Goal: Information Seeking & Learning: Find specific fact

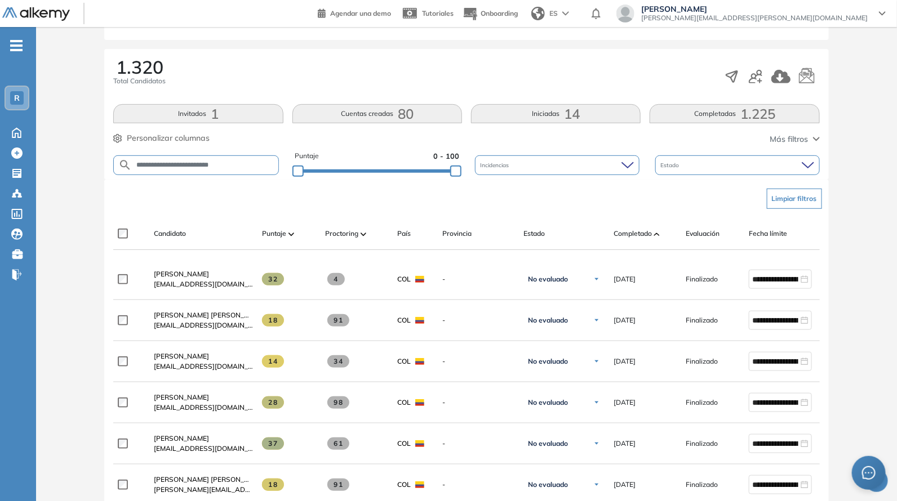
click at [251, 164] on input "**********" at bounding box center [205, 165] width 146 height 8
type input "*"
paste input "**********"
type input "**********"
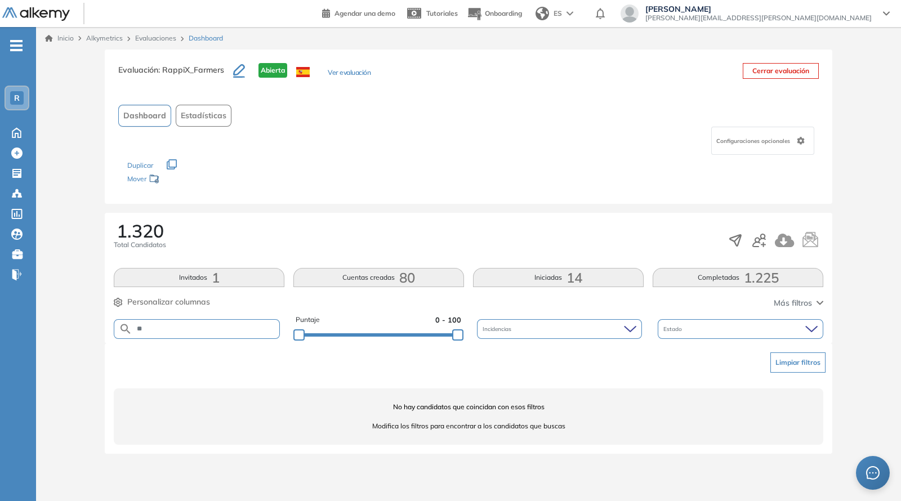
type input "*"
click at [369, 335] on div at bounding box center [378, 334] width 159 height 7
click at [305, 335] on div at bounding box center [298, 334] width 11 height 11
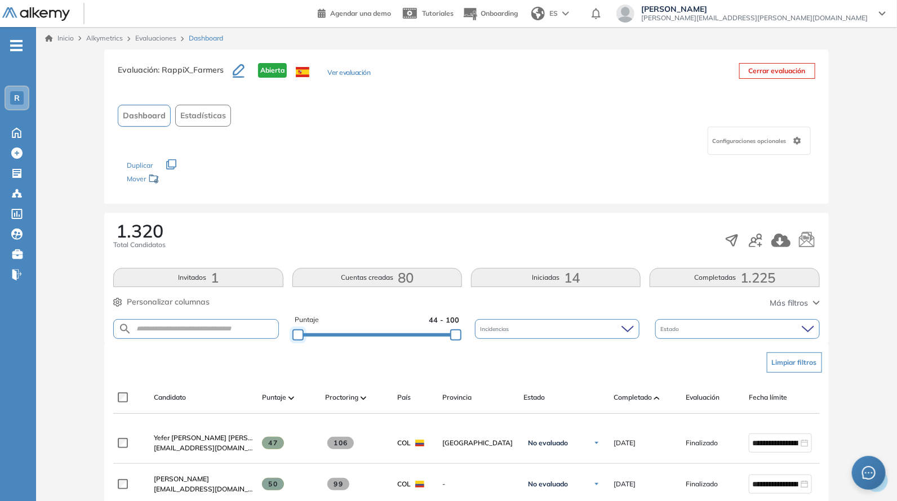
click at [272, 337] on form at bounding box center [195, 329] width 165 height 20
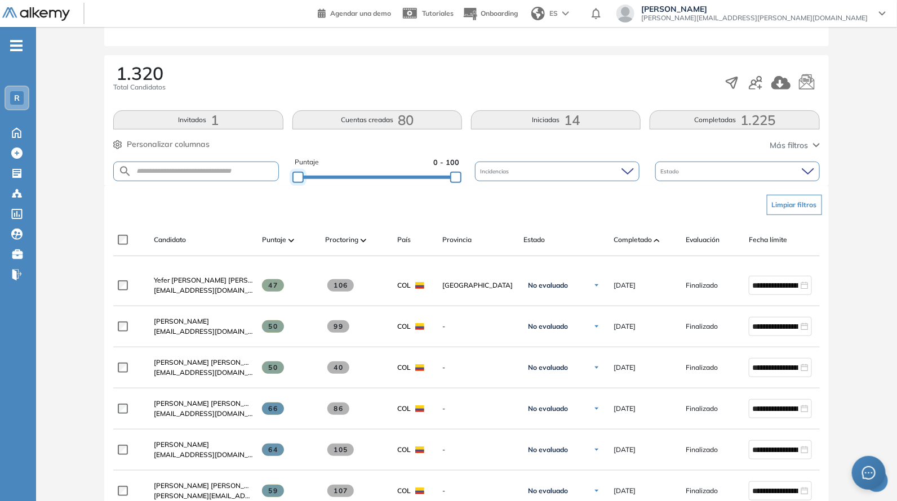
scroll to position [164, 0]
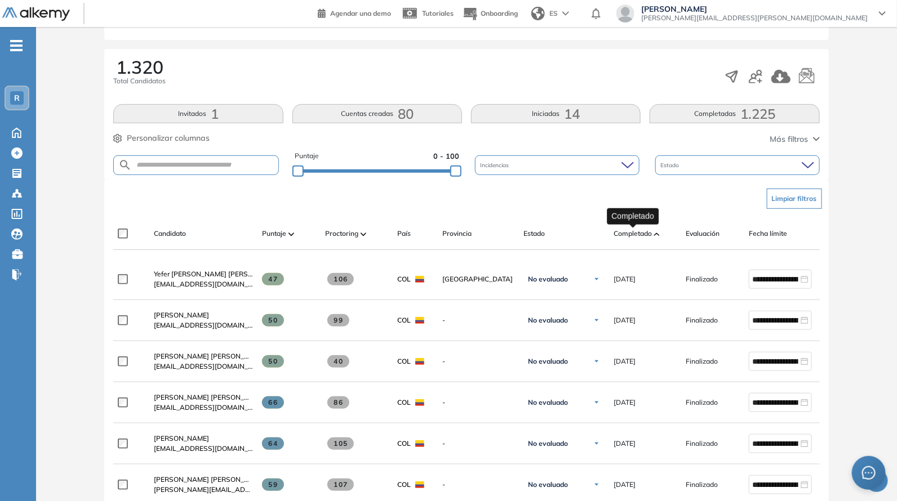
click at [621, 233] on span "Completado" at bounding box center [632, 234] width 38 height 10
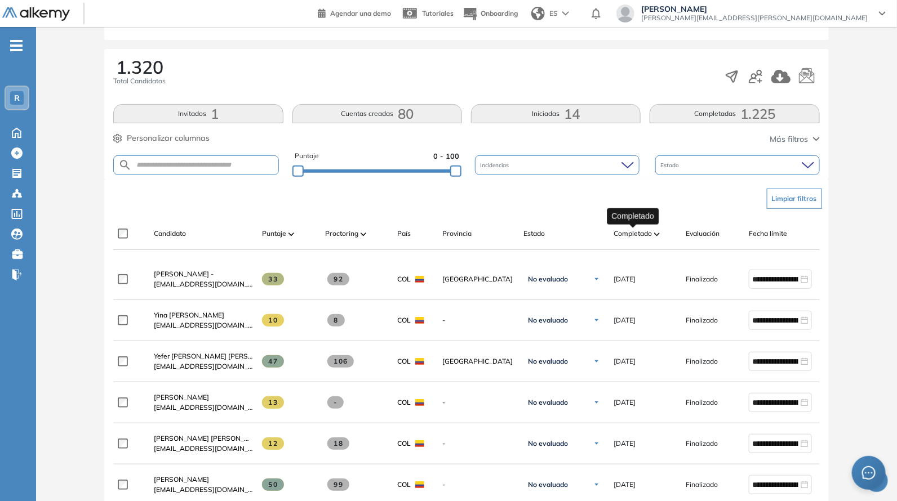
click at [648, 238] on span "Completado" at bounding box center [632, 234] width 38 height 10
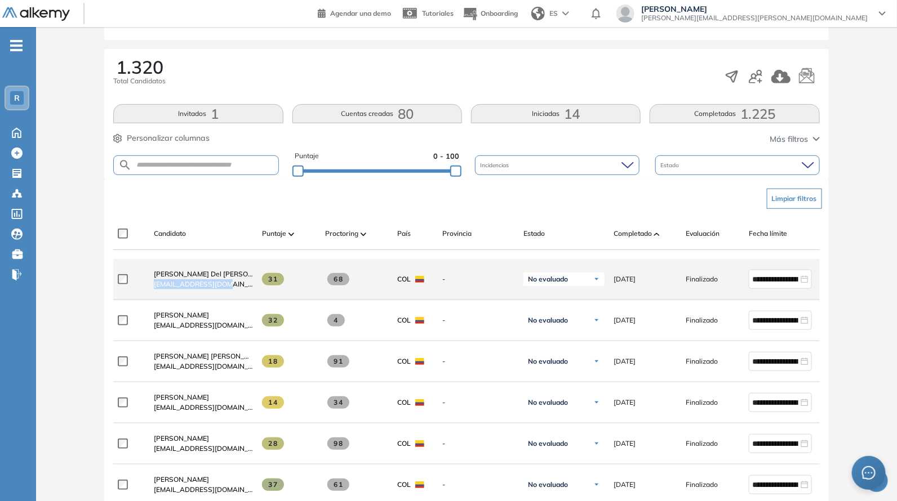
drag, startPoint x: 151, startPoint y: 288, endPoint x: 239, endPoint y: 297, distance: 88.9
click at [239, 297] on div "[PERSON_NAME] Del [PERSON_NAME] [EMAIL_ADDRESS][DOMAIN_NAME]" at bounding box center [199, 279] width 108 height 38
copy span "[EMAIL_ADDRESS][DOMAIN_NAME]"
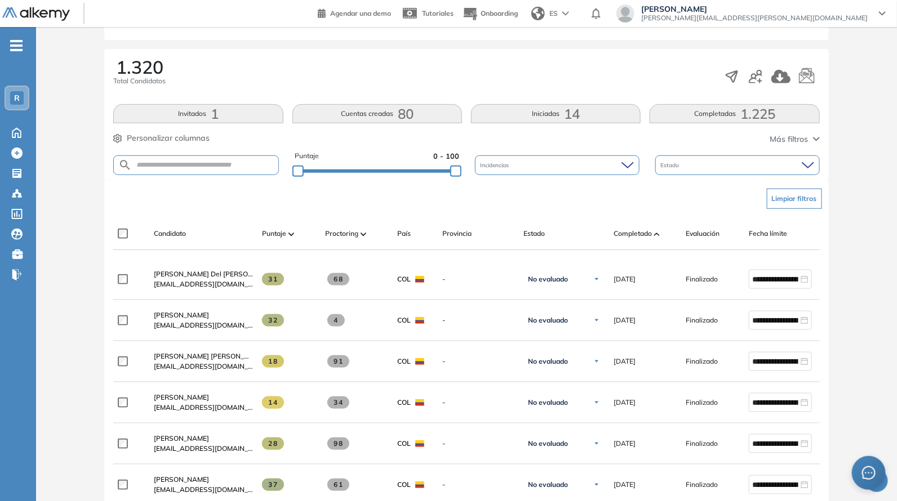
click at [248, 198] on div "Limpiar filtros" at bounding box center [468, 199] width 706 height 34
click at [426, 175] on div "Puntaje 0 - 100" at bounding box center [377, 165] width 164 height 29
click at [422, 173] on div "Puntaje 0 - 100" at bounding box center [377, 165] width 164 height 29
click at [421, 173] on div "Evaluación : RappiX_Farmers Abierta Ver evaluación Cerrar evaluación Dashboard …" at bounding box center [467, 491] width 852 height 1211
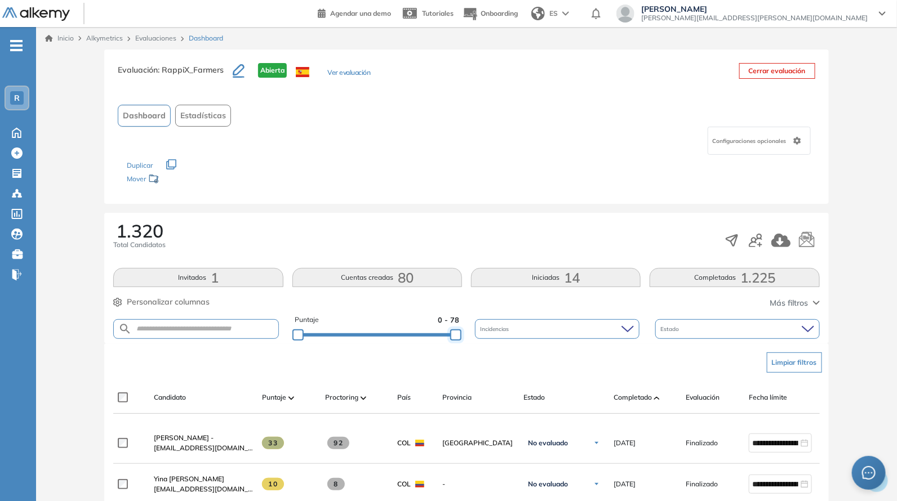
drag, startPoint x: 422, startPoint y: 331, endPoint x: 482, endPoint y: 336, distance: 59.4
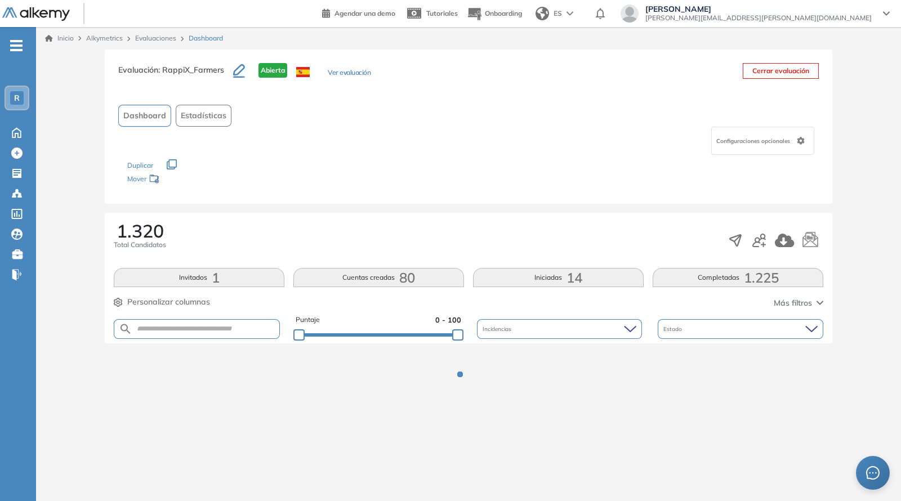
click at [431, 249] on div "1.320 Total Candidatos" at bounding box center [469, 240] width 710 height 37
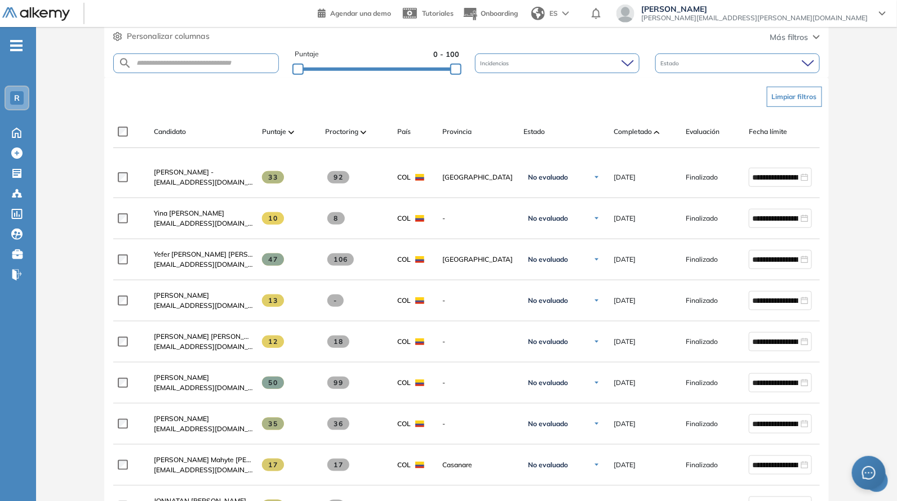
scroll to position [328, 0]
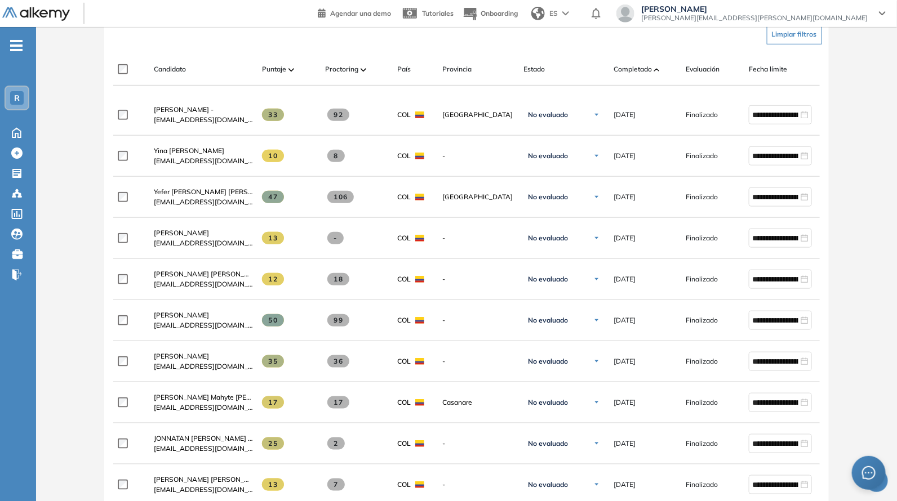
click at [624, 77] on div "Candidato Puntaje Proctoring País Provincia Estado Completado Evaluación Fecha …" at bounding box center [491, 74] width 757 height 23
click at [626, 67] on span "Completado" at bounding box center [632, 69] width 38 height 10
click at [656, 71] on span at bounding box center [657, 69] width 6 height 11
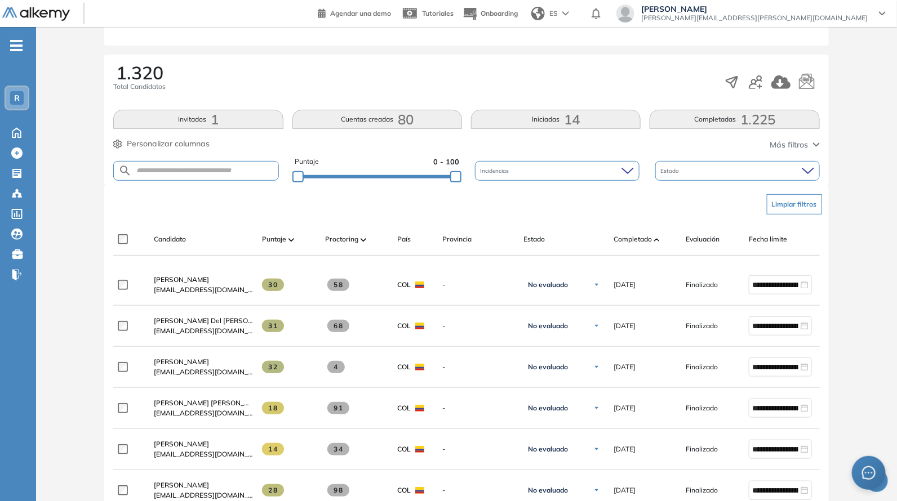
scroll to position [164, 0]
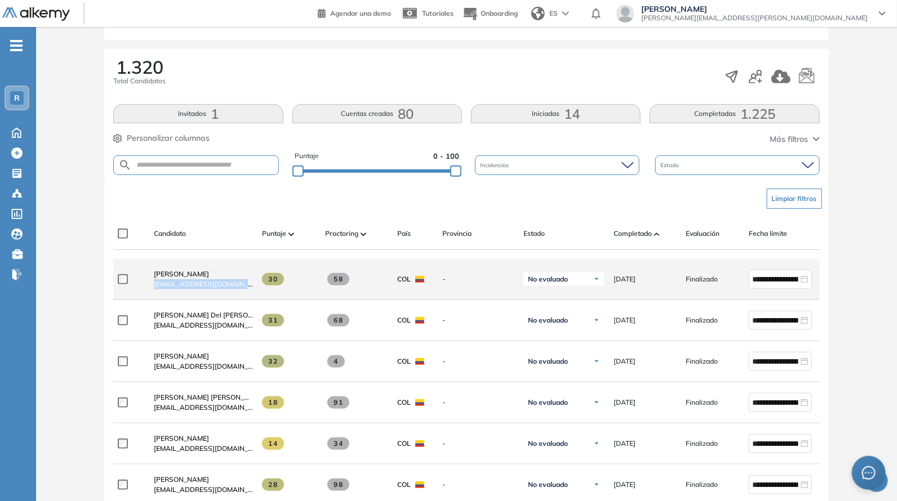
drag, startPoint x: 147, startPoint y: 285, endPoint x: 261, endPoint y: 296, distance: 114.9
click at [261, 296] on div "**********" at bounding box center [491, 279] width 757 height 41
copy div "[EMAIL_ADDRESS][DOMAIN_NAME]"
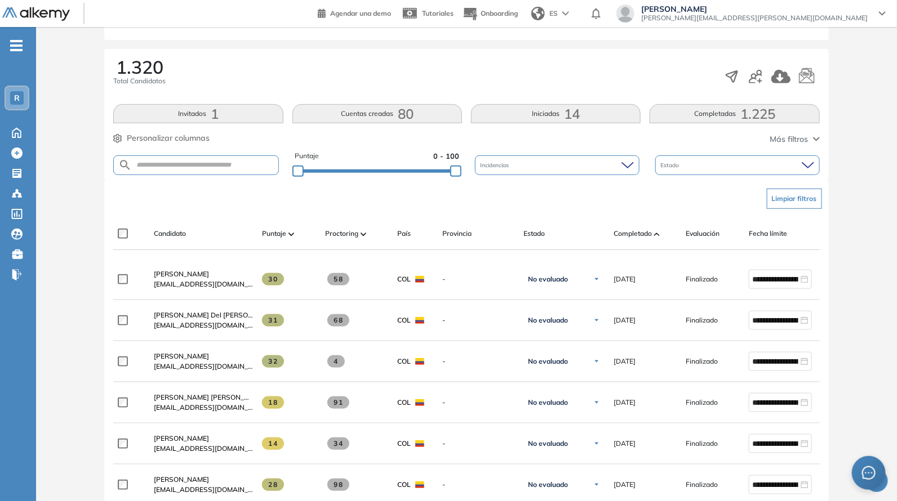
click at [222, 197] on div "Limpiar filtros" at bounding box center [468, 199] width 706 height 34
click at [386, 172] on div "Evaluación : RappiX_Farmers Abierta Ver evaluación Cerrar evaluación Dashboard …" at bounding box center [467, 491] width 852 height 1211
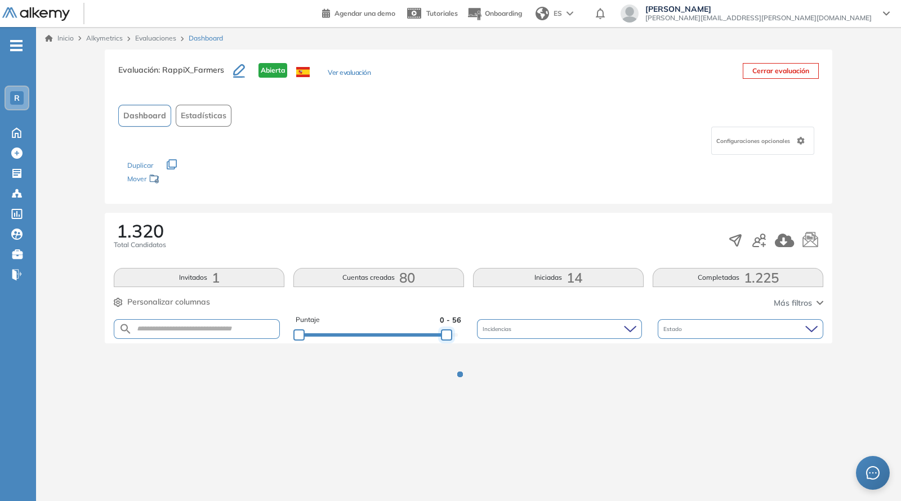
drag, startPoint x: 382, startPoint y: 335, endPoint x: 483, endPoint y: 341, distance: 101.6
click at [483, 345] on div "Evaluación : RappiX_Farmers Abierta Ver evaluación Cerrar evaluación Dashboard …" at bounding box center [469, 236] width 856 height 373
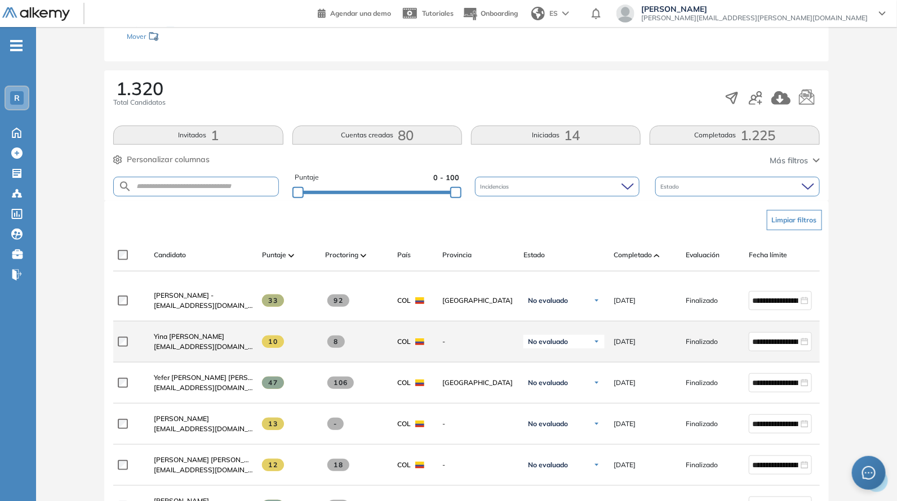
scroll to position [164, 0]
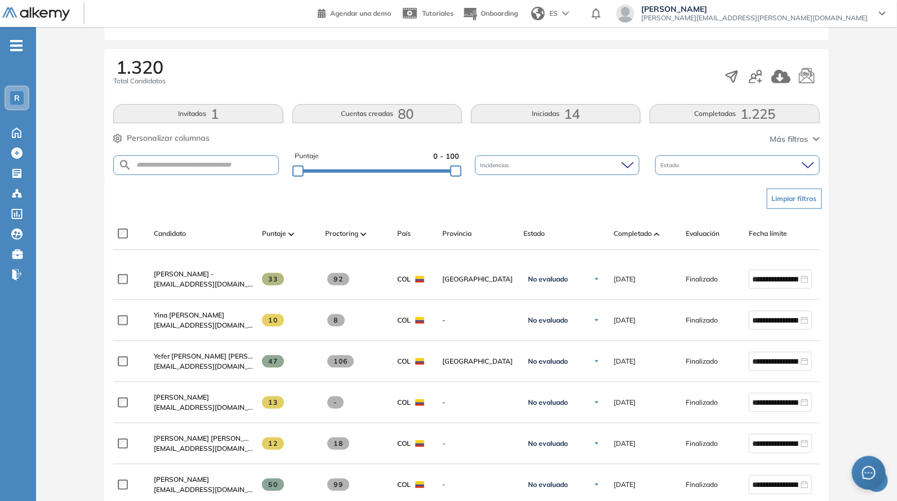
click at [637, 235] on span "Completado" at bounding box center [632, 234] width 38 height 10
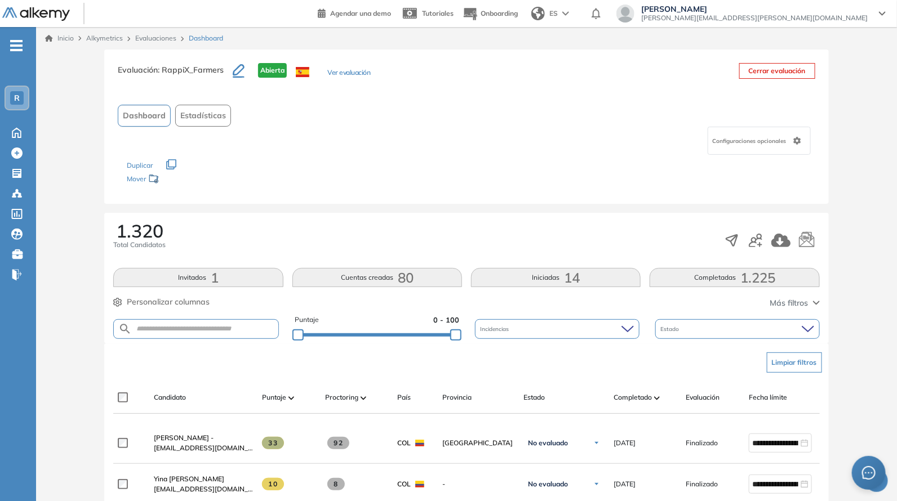
scroll to position [328, 0]
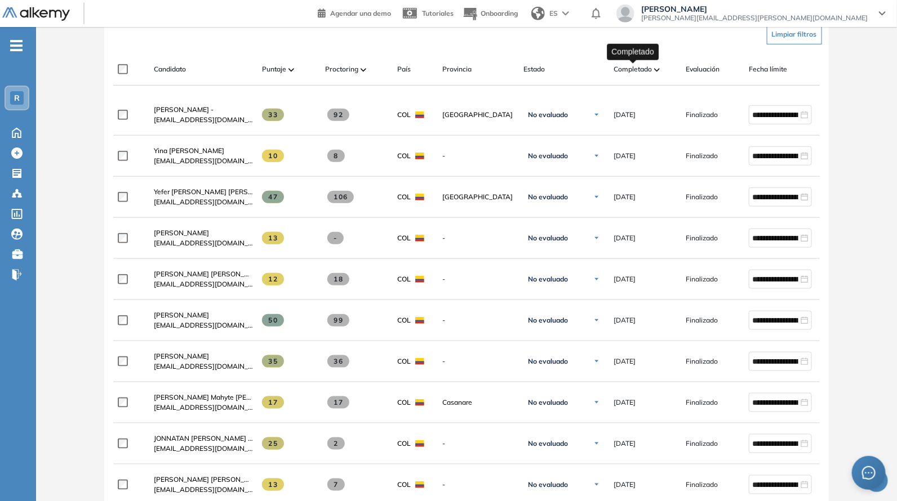
click at [622, 69] on span "Completado" at bounding box center [632, 69] width 38 height 10
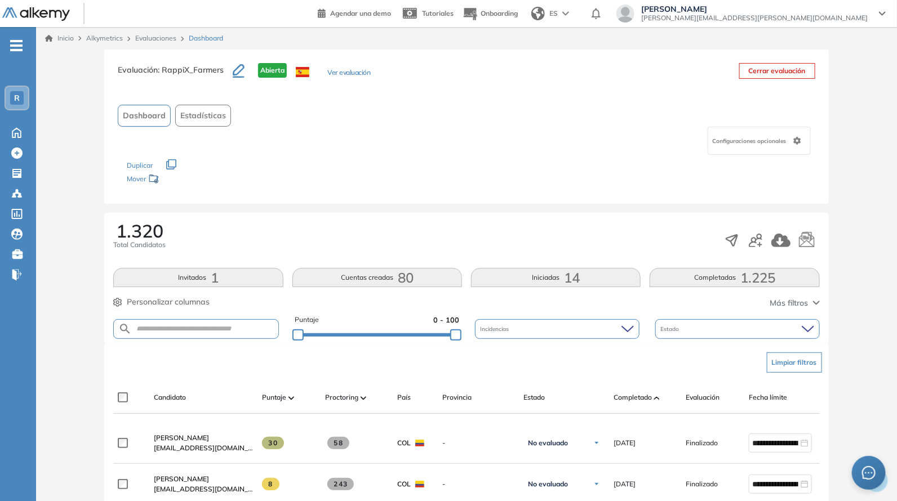
scroll to position [164, 0]
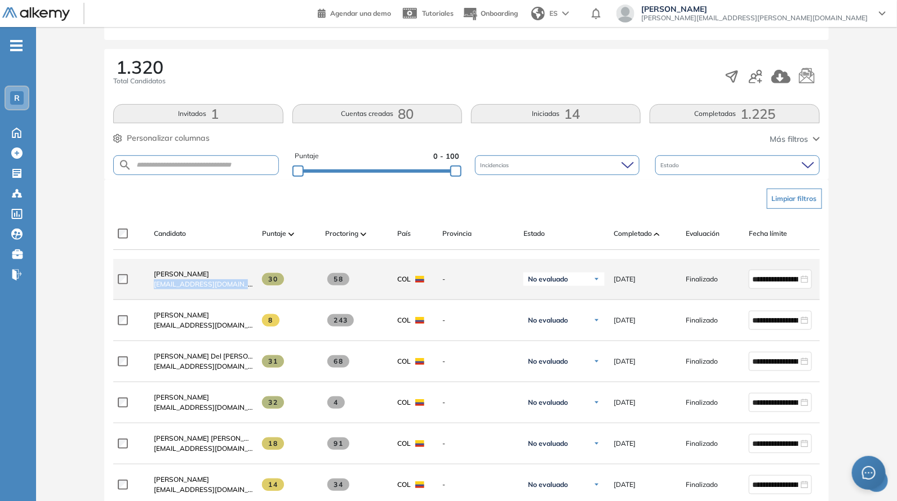
drag, startPoint x: 150, startPoint y: 291, endPoint x: 256, endPoint y: 296, distance: 106.0
click at [256, 296] on div "**********" at bounding box center [491, 279] width 757 height 41
copy div "[EMAIL_ADDRESS][DOMAIN_NAME]"
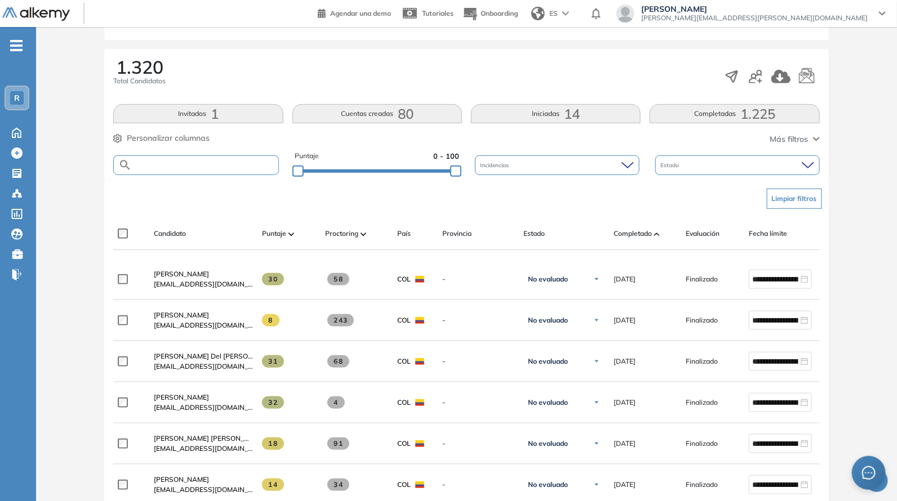
click at [163, 168] on input "text" at bounding box center [205, 165] width 146 height 8
paste input "**********"
type input "**********"
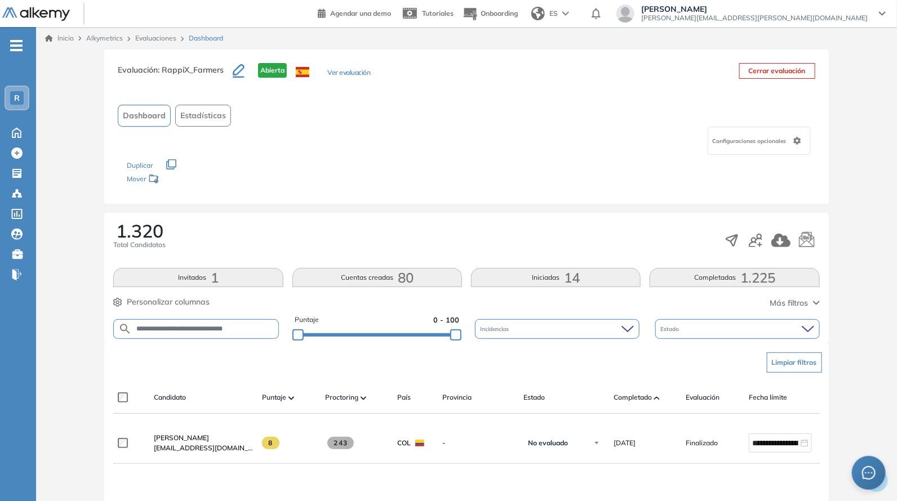
click at [404, 331] on div at bounding box center [377, 334] width 158 height 7
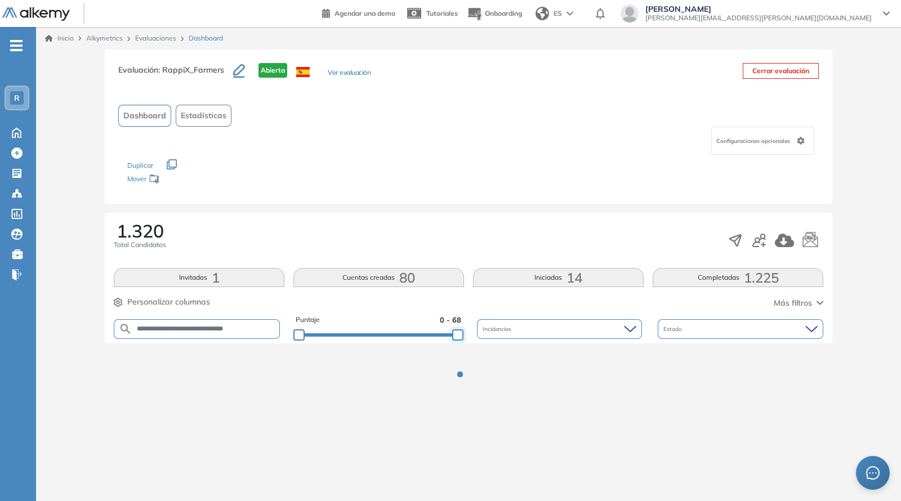
drag, startPoint x: 405, startPoint y: 333, endPoint x: 467, endPoint y: 341, distance: 62.5
click at [467, 341] on div "**********" at bounding box center [469, 329] width 710 height 29
click at [456, 258] on div "1.320 Total Candidatos" at bounding box center [469, 240] width 710 height 37
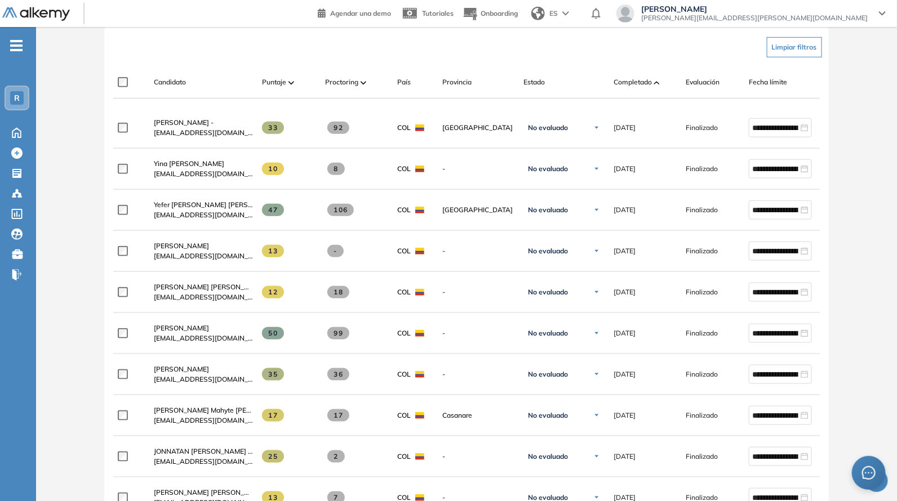
scroll to position [328, 0]
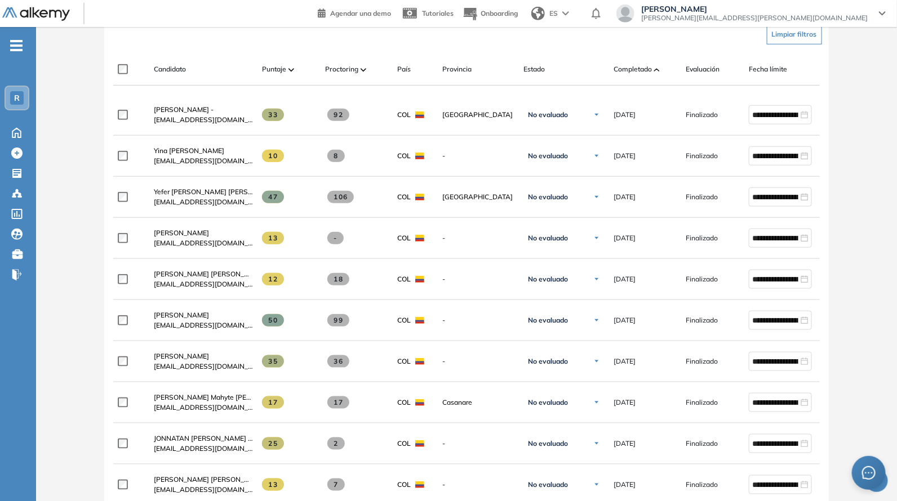
click at [620, 74] on div "Completado" at bounding box center [644, 70] width 63 height 14
click at [625, 69] on span "Completado" at bounding box center [632, 69] width 38 height 10
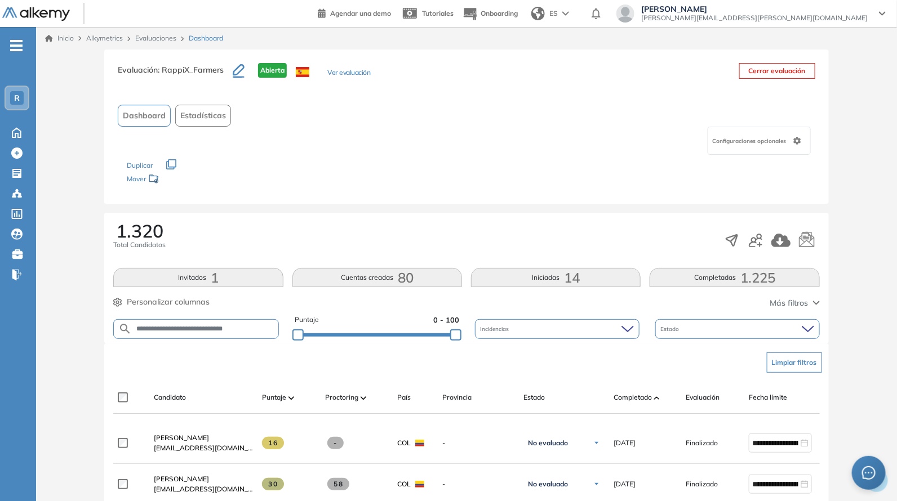
scroll to position [164, 0]
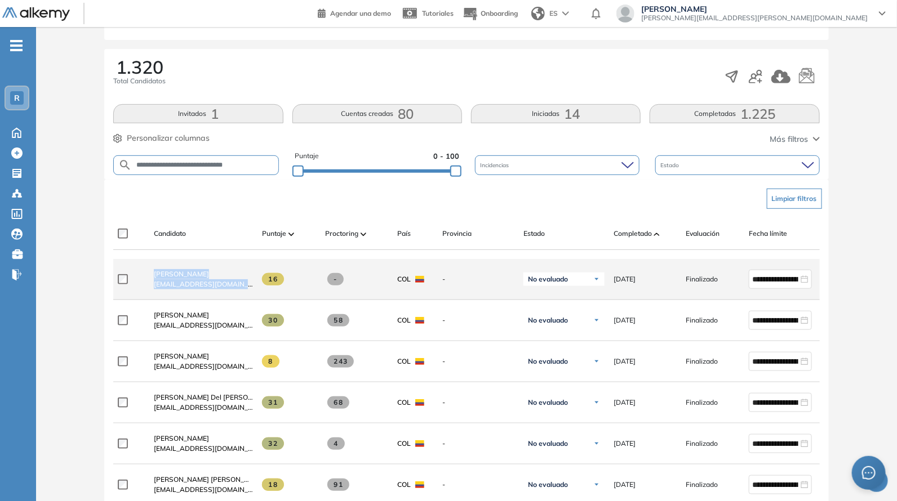
drag, startPoint x: 144, startPoint y: 291, endPoint x: 264, endPoint y: 288, distance: 120.0
click at [264, 288] on div "**********" at bounding box center [491, 279] width 757 height 41
click at [226, 265] on div "[PERSON_NAME] [EMAIL_ADDRESS][DOMAIN_NAME]" at bounding box center [199, 279] width 108 height 38
drag, startPoint x: 144, startPoint y: 294, endPoint x: 256, endPoint y: 295, distance: 112.1
click at [256, 295] on div "**********" at bounding box center [491, 279] width 757 height 41
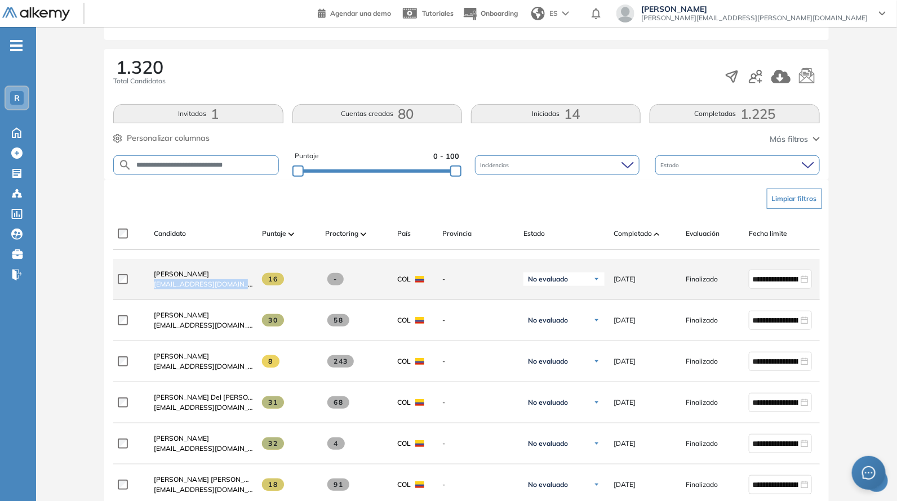
copy div "[EMAIL_ADDRESS][DOMAIN_NAME]"
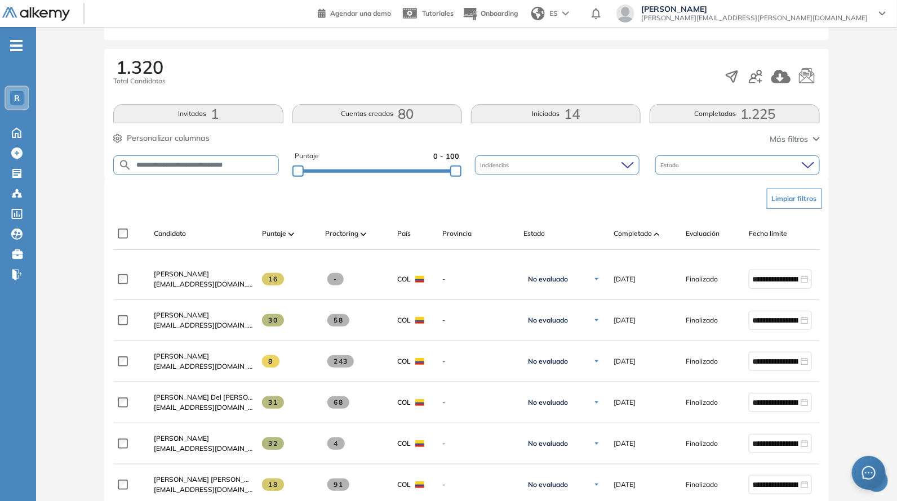
click at [154, 227] on div "Candidato Puntaje Proctoring País Provincia Estado Completado Evaluación Fecha …" at bounding box center [491, 238] width 757 height 23
